Goal: Transaction & Acquisition: Purchase product/service

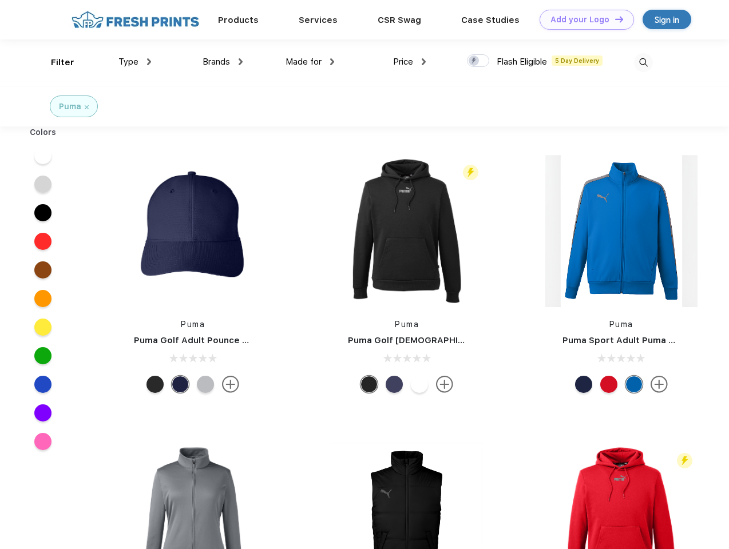
scroll to position [1, 0]
click at [582, 19] on link "Add your Logo Design Tool" at bounding box center [586, 20] width 94 height 20
click at [0, 0] on div "Design Tool" at bounding box center [0, 0] width 0 height 0
click at [614, 19] on link "Add your Logo Design Tool" at bounding box center [586, 20] width 94 height 20
click at [55, 62] on div "Filter" at bounding box center [62, 62] width 23 height 13
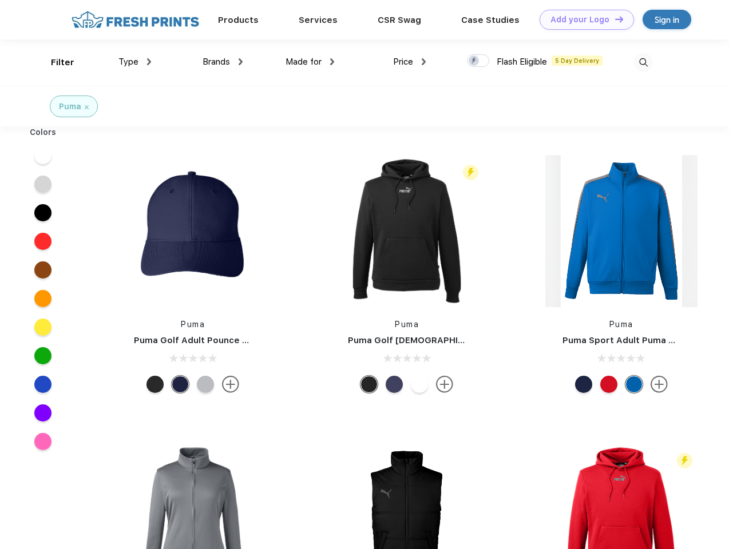
click at [135, 62] on span "Type" at bounding box center [128, 62] width 20 height 10
click at [223, 62] on span "Brands" at bounding box center [215, 62] width 27 height 10
click at [310, 62] on span "Made for" at bounding box center [303, 62] width 36 height 10
click at [410, 62] on span "Price" at bounding box center [403, 62] width 20 height 10
click at [478, 61] on div at bounding box center [478, 60] width 22 height 13
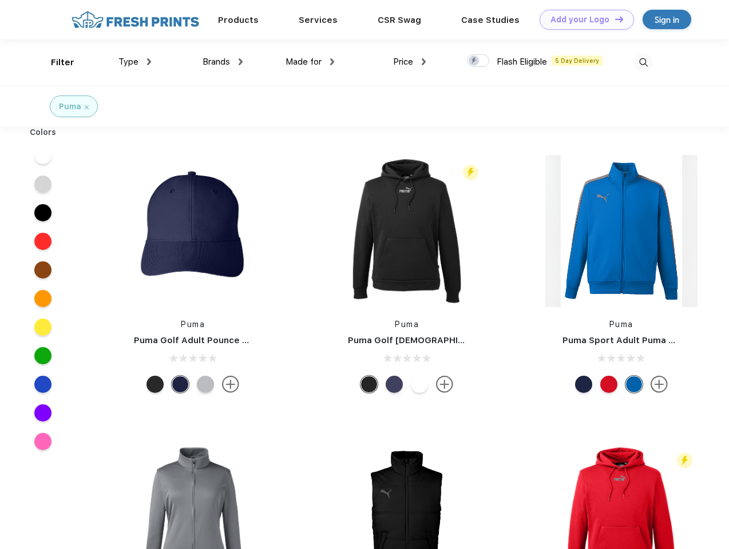
click at [474, 61] on input "checkbox" at bounding box center [470, 57] width 7 height 7
click at [643, 62] on img at bounding box center [643, 62] width 19 height 19
